Goal: Communication & Community: Answer question/provide support

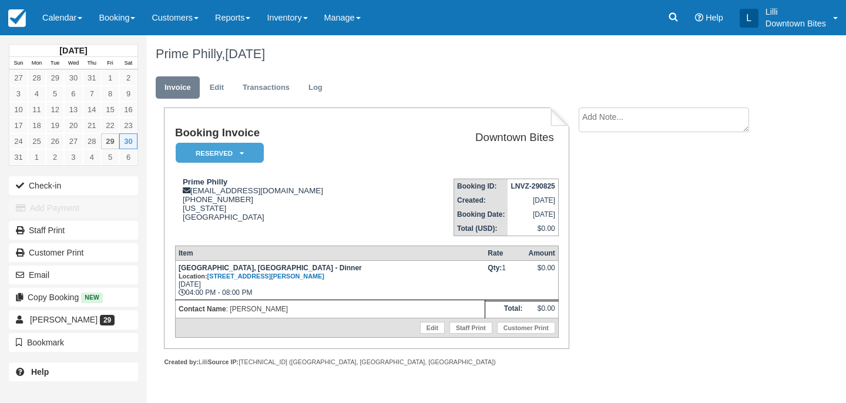
click at [69, 15] on link "Calendar" at bounding box center [62, 17] width 56 height 35
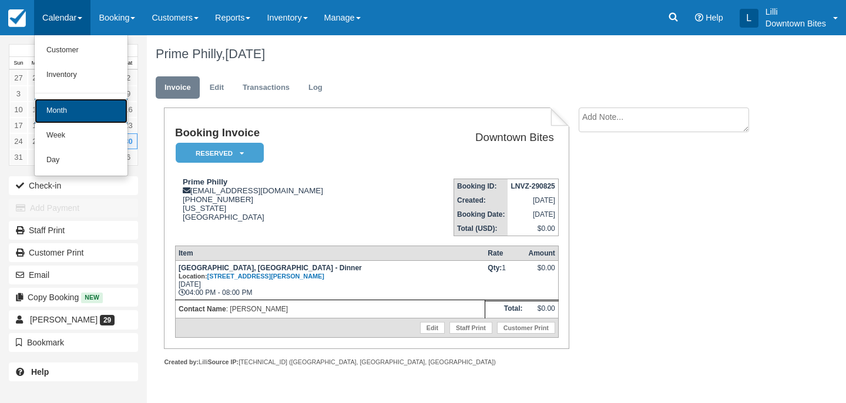
click at [70, 116] on link "Month" at bounding box center [81, 111] width 93 height 25
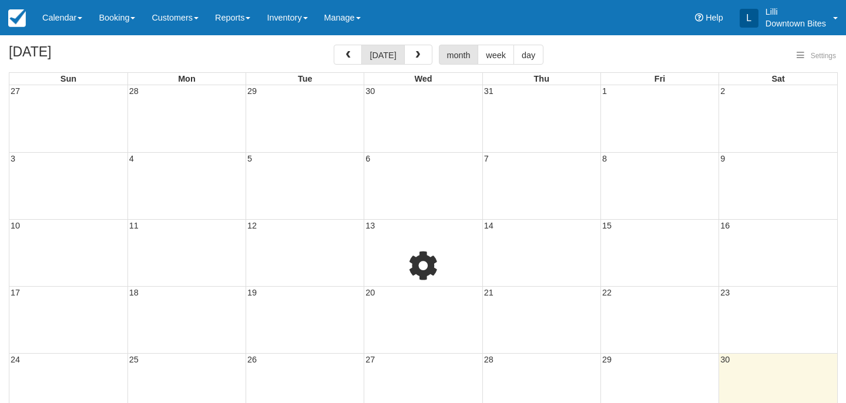
select select
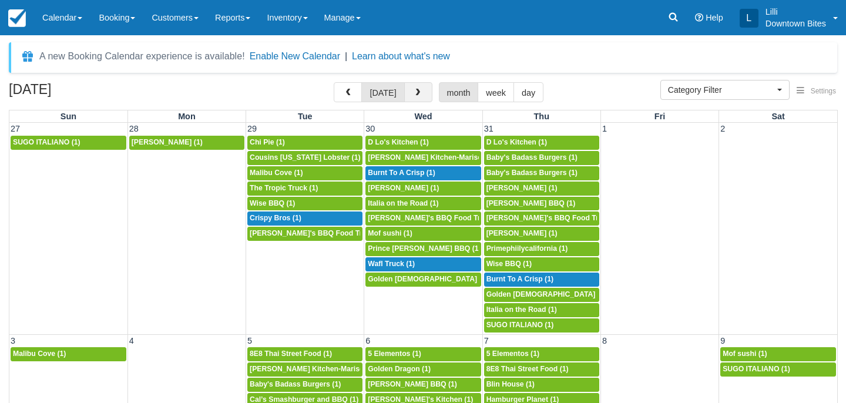
click at [419, 88] on button "button" at bounding box center [418, 92] width 28 height 20
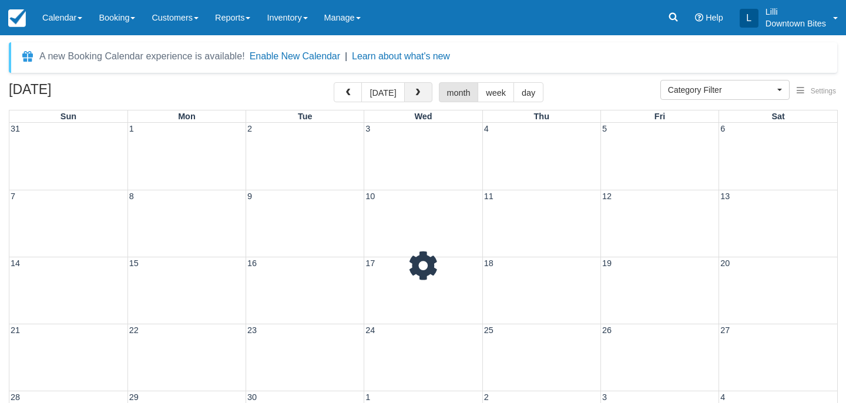
click at [419, 88] on button "button" at bounding box center [418, 92] width 28 height 20
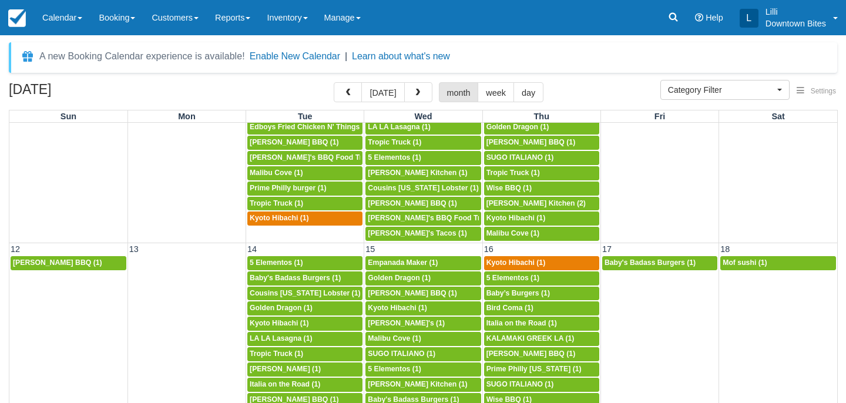
scroll to position [179, 0]
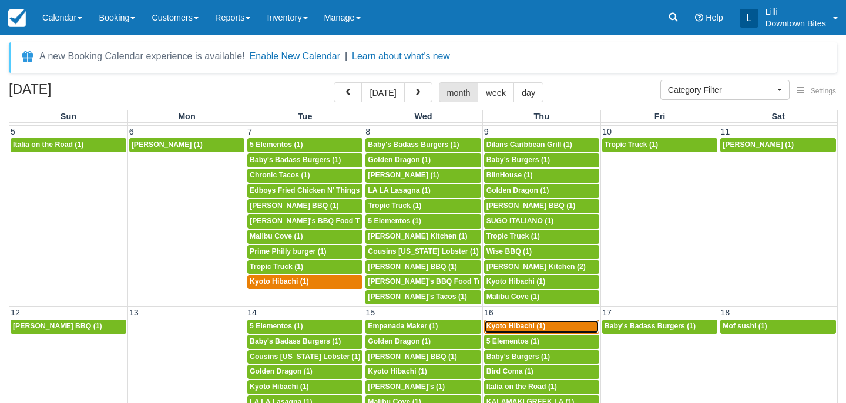
click at [529, 327] on span "Kyoto Hibachi (1)" at bounding box center [515, 326] width 59 height 8
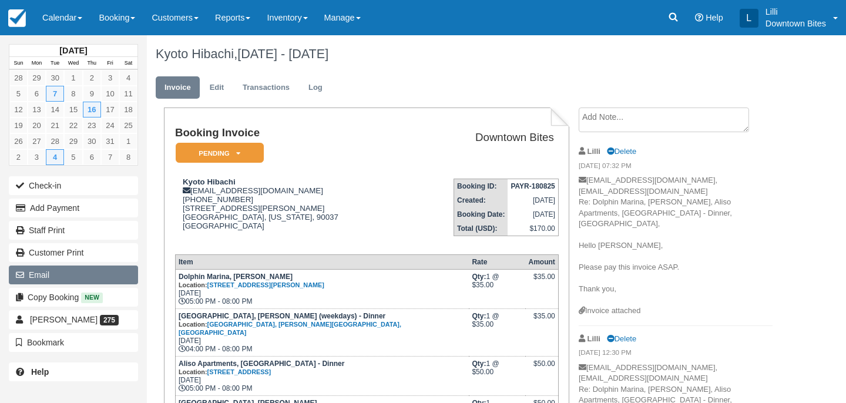
click at [75, 277] on button "Email" at bounding box center [73, 275] width 129 height 19
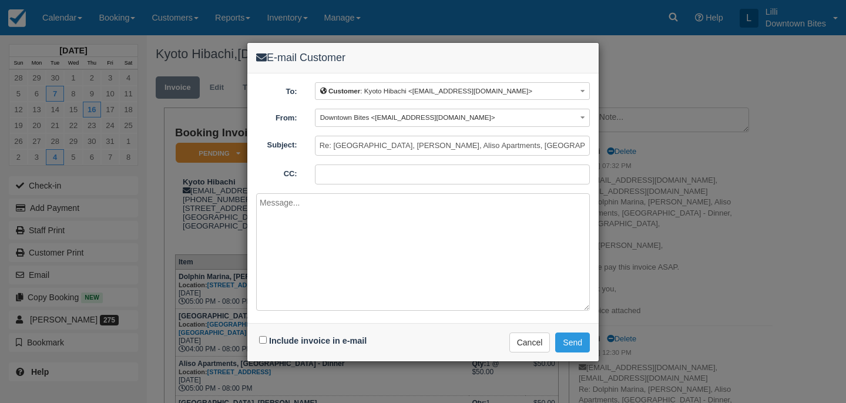
click at [327, 182] on input "CC:" at bounding box center [452, 174] width 275 height 20
type input "lilli@downtownbites.com"
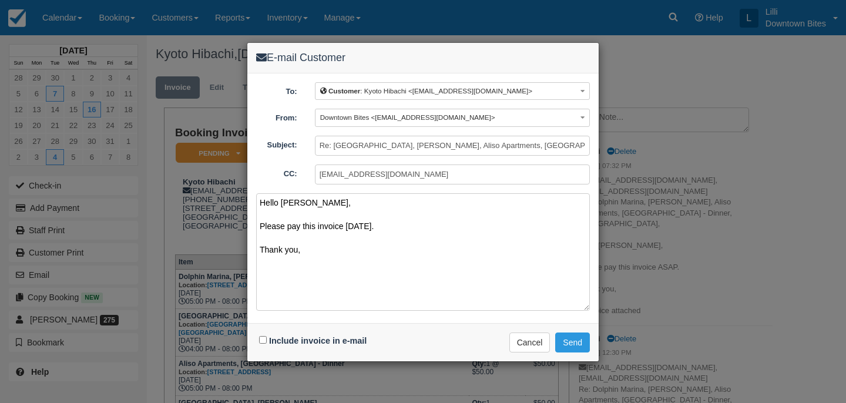
drag, startPoint x: 324, startPoint y: 264, endPoint x: 211, endPoint y: 171, distance: 146.0
click at [211, 171] on div "E-mail Customer To: Customer : Kyoto Hibachi <kyotohibachiusa@gmail.com> Custom…" at bounding box center [423, 201] width 846 height 403
type textarea "Hello [PERSON_NAME], Please pay this invoice [DATE]. Thank you,"
click at [261, 340] on input "Include invoice in e-mail" at bounding box center [263, 340] width 8 height 8
checkbox input "true"
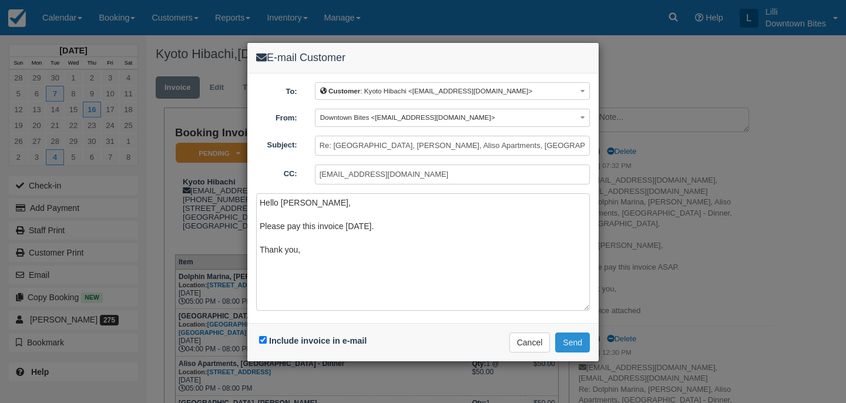
click at [578, 343] on button "Send" at bounding box center [572, 342] width 35 height 20
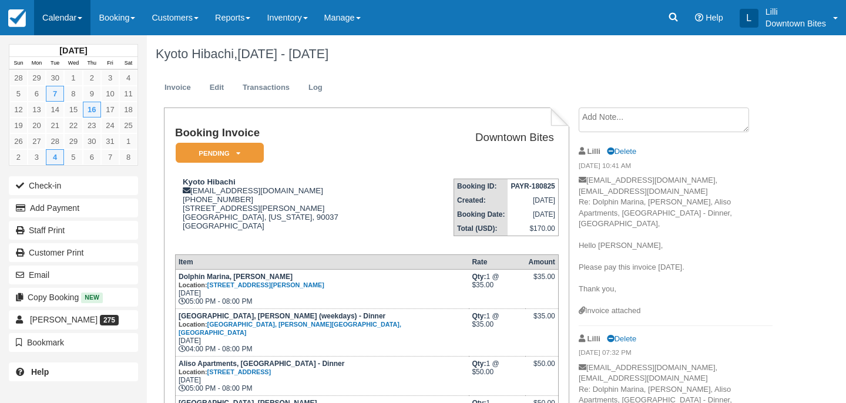
click at [53, 15] on link "Calendar" at bounding box center [62, 17] width 56 height 35
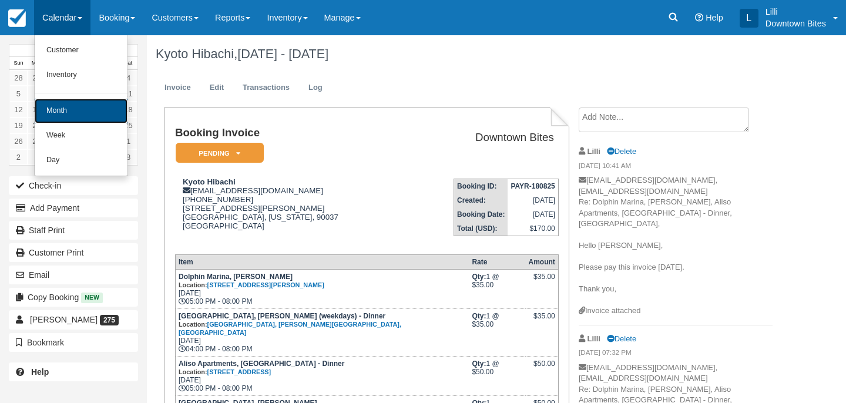
click at [62, 113] on link "Month" at bounding box center [81, 111] width 93 height 25
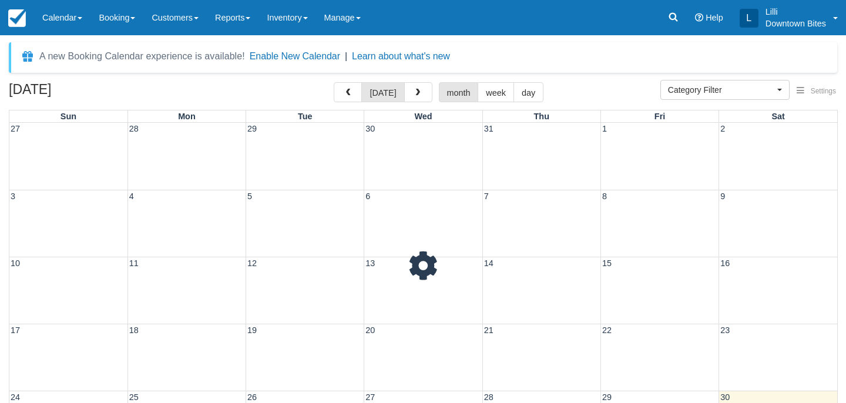
select select
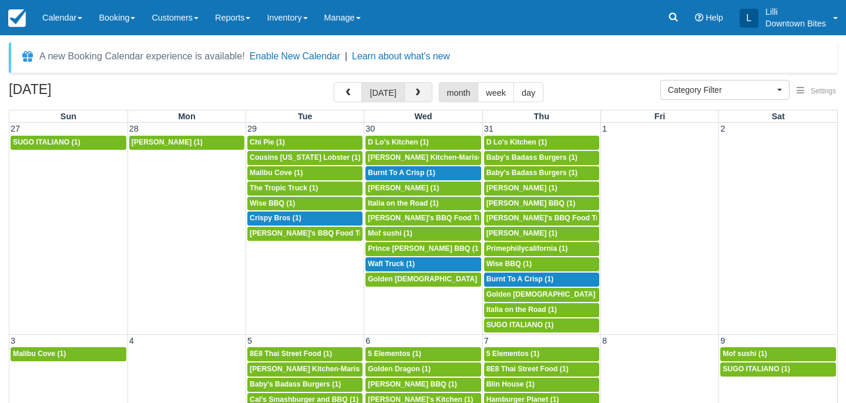
click at [419, 90] on button "button" at bounding box center [418, 92] width 28 height 20
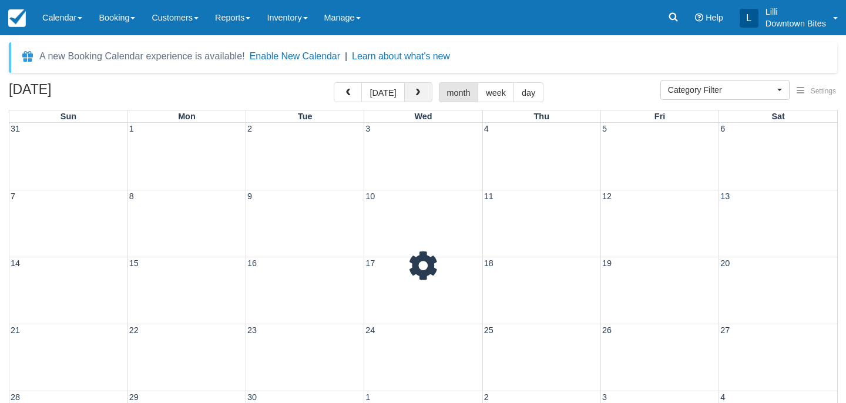
click at [419, 90] on button "button" at bounding box center [418, 92] width 28 height 20
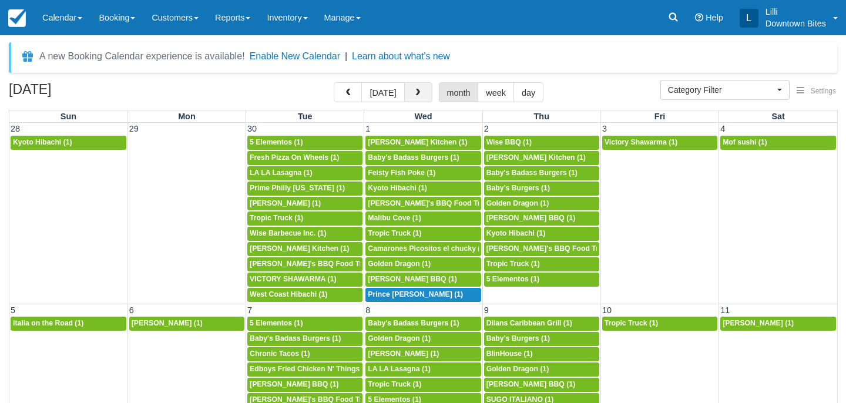
click at [419, 90] on button "button" at bounding box center [418, 92] width 28 height 20
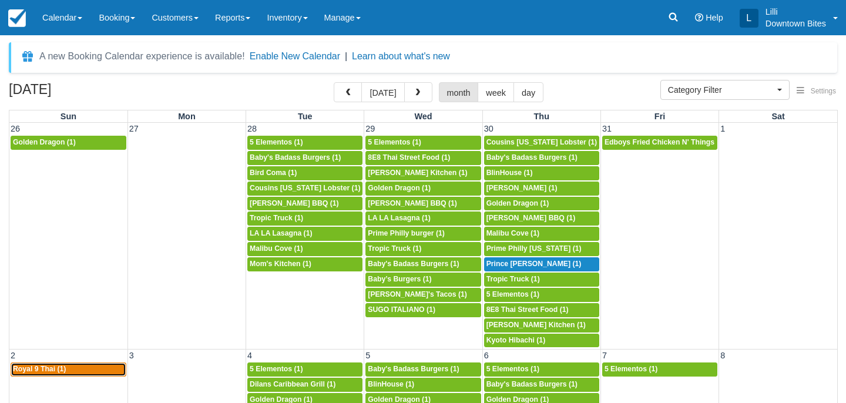
click at [79, 370] on div "4p Royal 9 Thai (1)" at bounding box center [68, 369] width 111 height 9
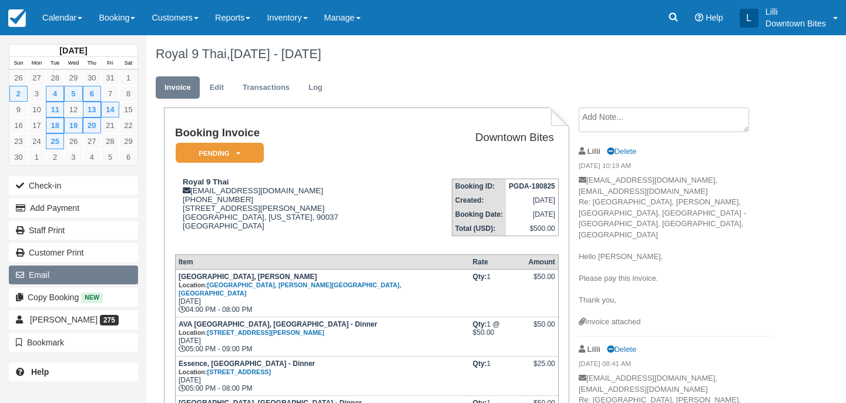
click at [60, 273] on button "Email" at bounding box center [73, 275] width 129 height 19
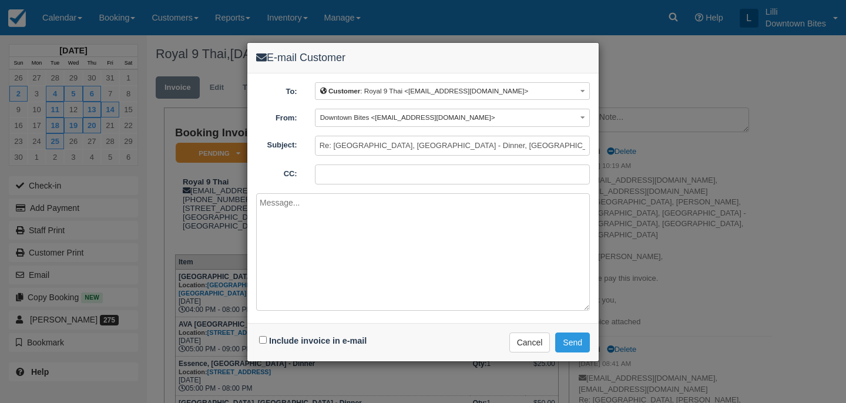
click at [361, 178] on input "CC:" at bounding box center [452, 174] width 275 height 20
type input "[EMAIL_ADDRESS][DOMAIN_NAME]"
paste textarea "Hello Josephine, Please pay this invoice today. Thank you,"
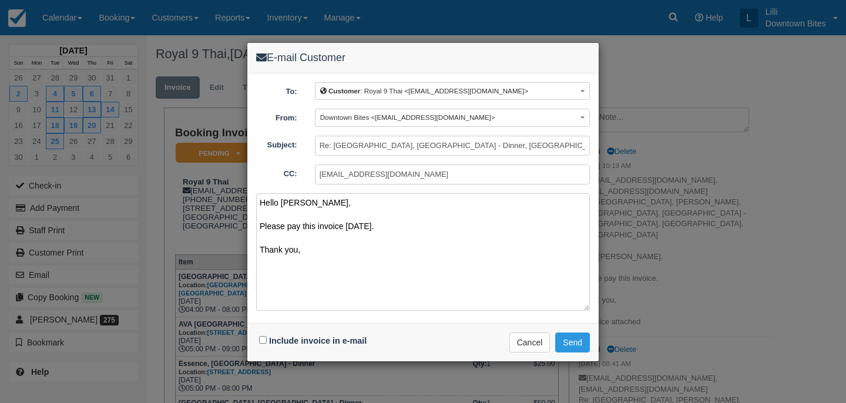
type textarea "Hello Josephine, Please pay this invoice today. Thank you,"
click at [261, 337] on input "Include invoice in e-mail" at bounding box center [263, 340] width 8 height 8
checkbox input "true"
click at [572, 342] on button "Send" at bounding box center [572, 342] width 35 height 20
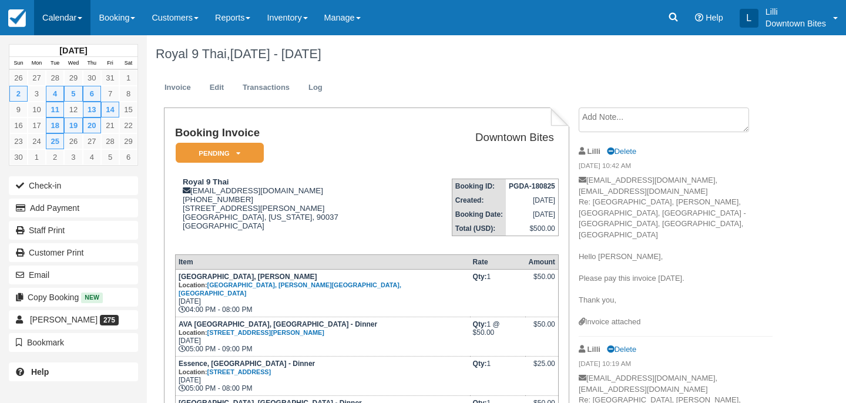
click at [63, 21] on link "Calendar" at bounding box center [62, 17] width 56 height 35
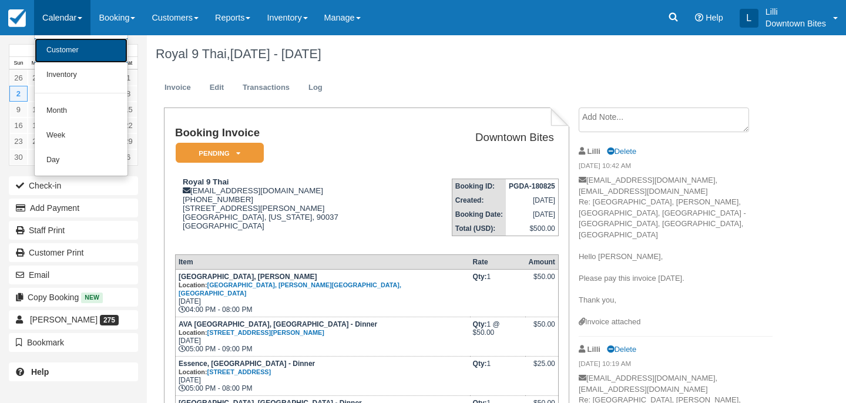
click at [56, 53] on link "Customer" at bounding box center [81, 50] width 93 height 25
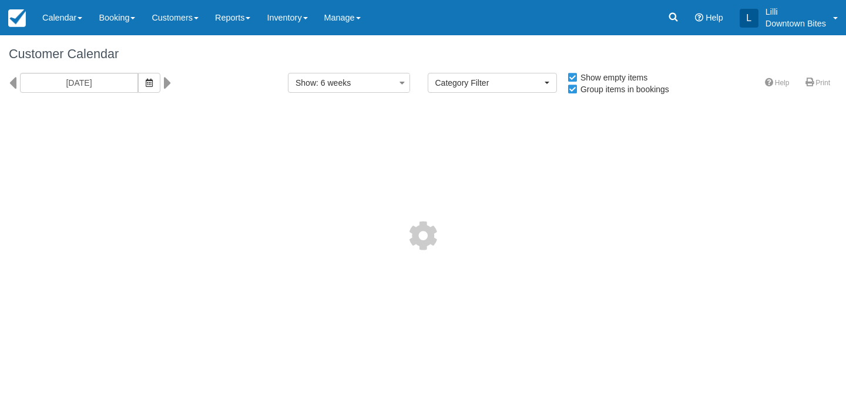
select select
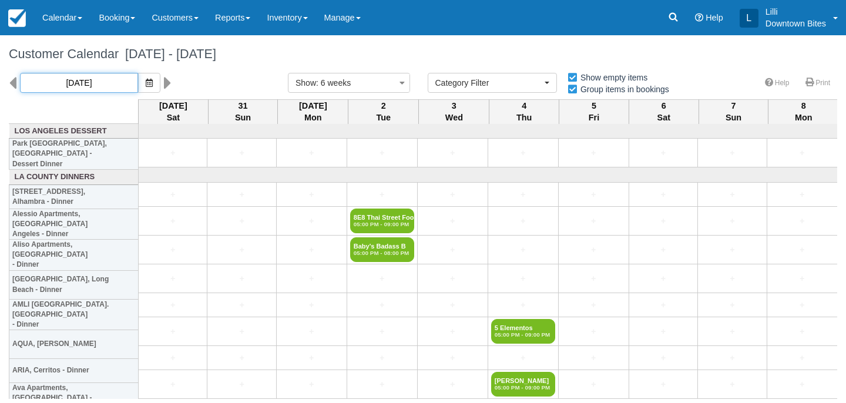
click at [84, 76] on input "08/30/25" at bounding box center [79, 83] width 118 height 20
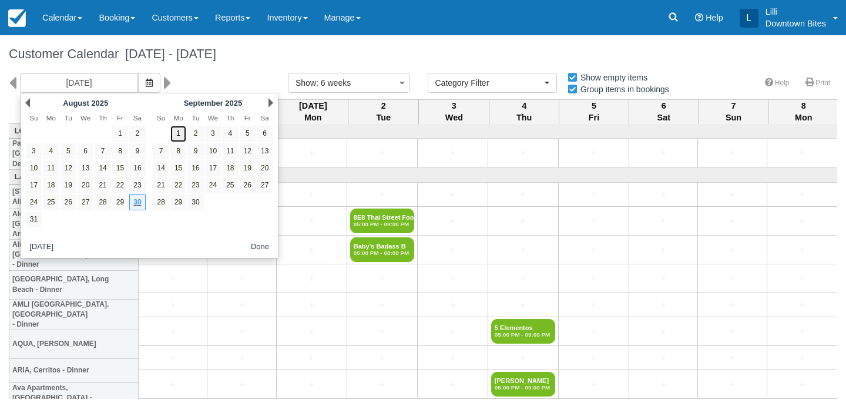
click at [180, 136] on link "1" at bounding box center [178, 134] width 16 height 16
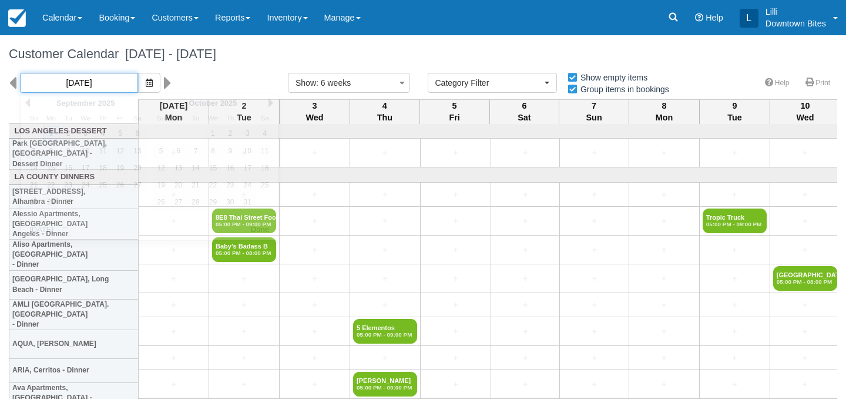
click at [89, 81] on input "09/01/25" at bounding box center [79, 83] width 118 height 20
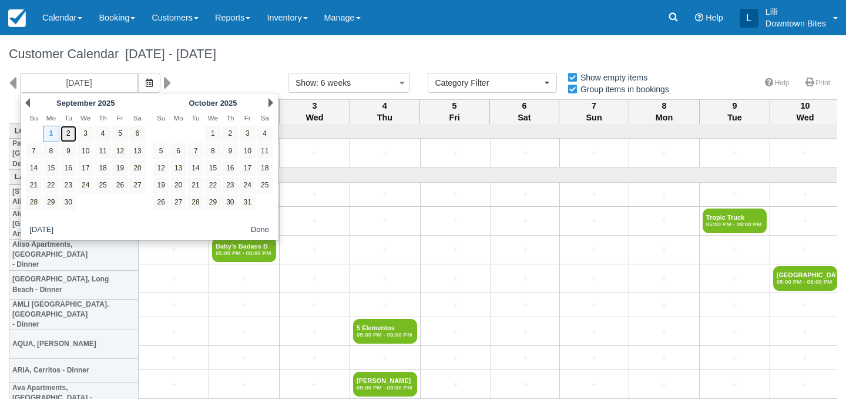
click at [72, 131] on link "2" at bounding box center [69, 134] width 16 height 16
type input "09/02/25"
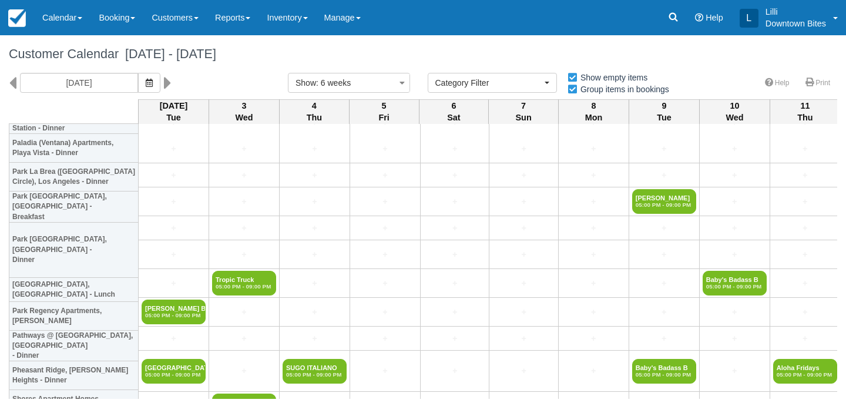
scroll to position [1299, 0]
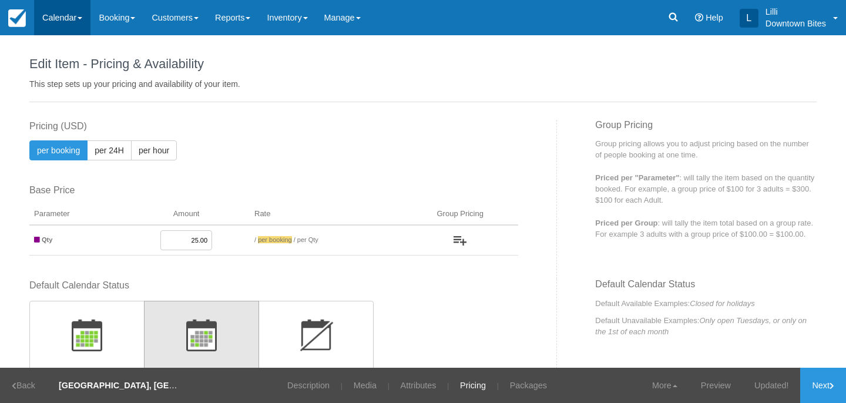
scroll to position [235, 0]
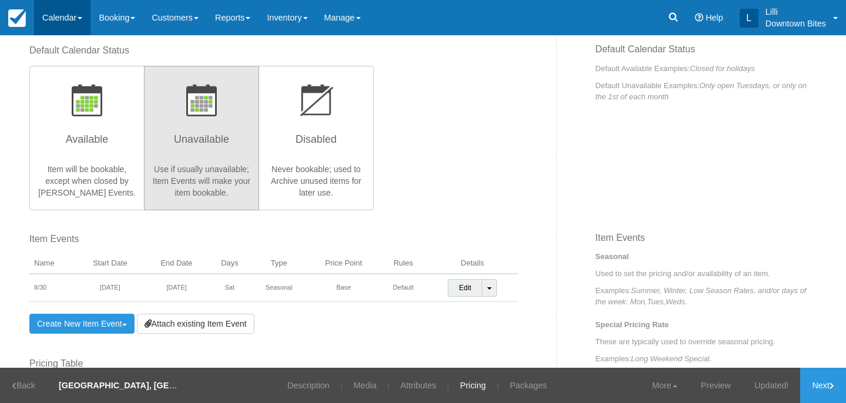
click at [66, 19] on link "Calendar" at bounding box center [62, 17] width 56 height 35
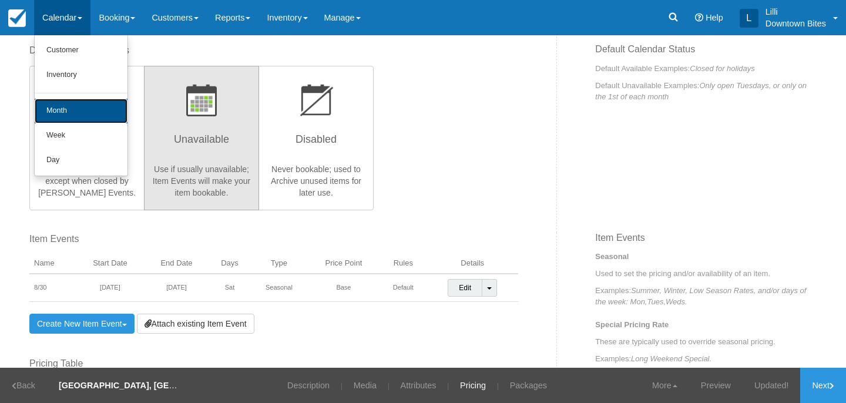
click at [69, 109] on link "Month" at bounding box center [81, 111] width 93 height 25
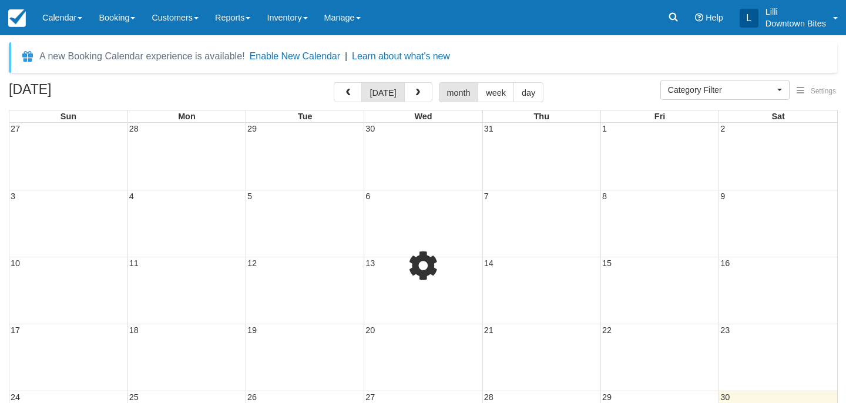
select select
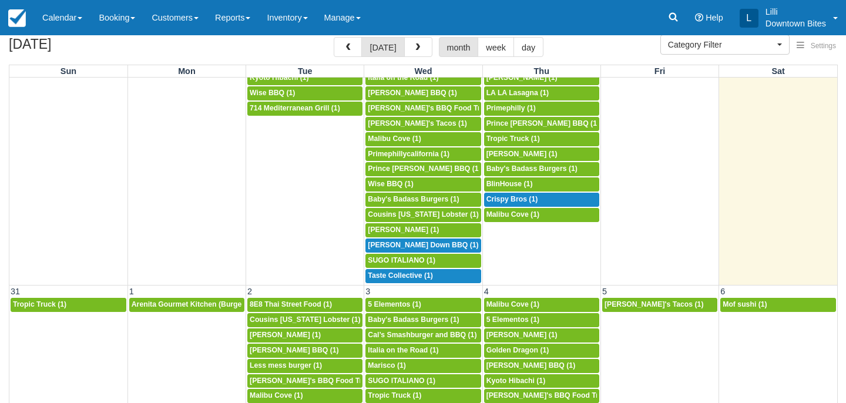
scroll to position [50, 0]
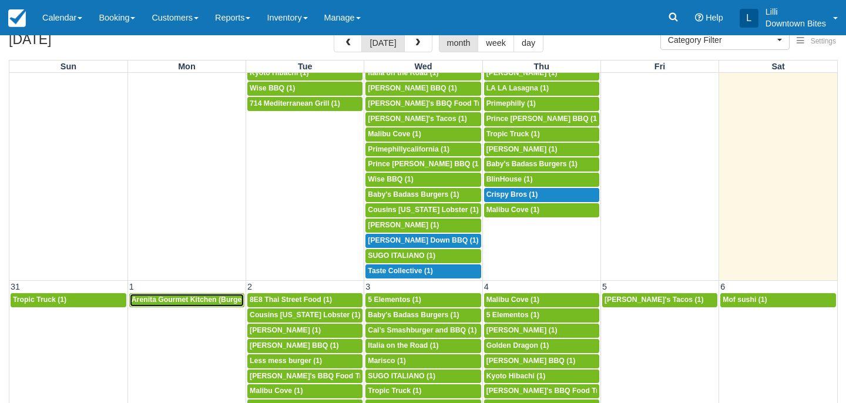
click at [193, 298] on span "Arenita Gourmet Kitchen (Burger) (1)" at bounding box center [195, 299] width 126 height 8
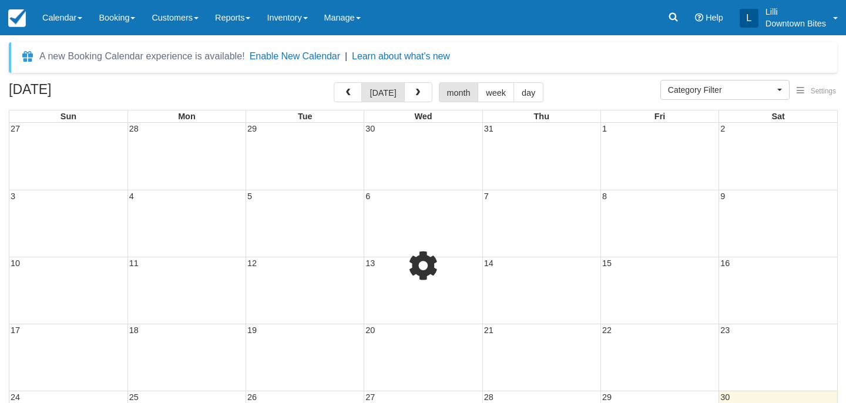
select select
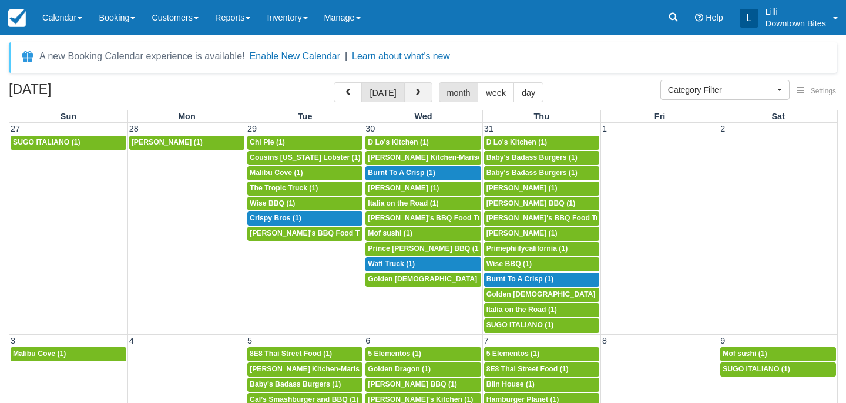
click at [416, 93] on span "button" at bounding box center [418, 93] width 8 height 8
